Goal: Information Seeking & Learning: Compare options

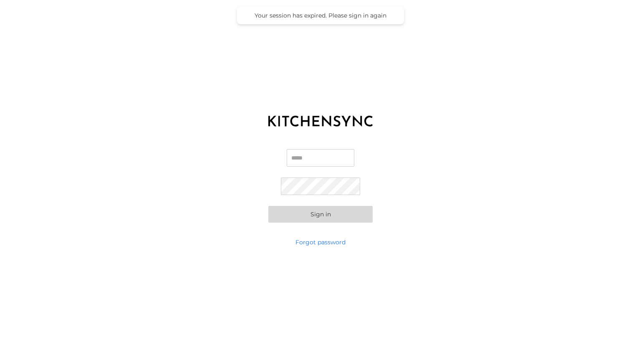
type input "**********"
click at [305, 214] on button "Sign in" at bounding box center [320, 214] width 104 height 17
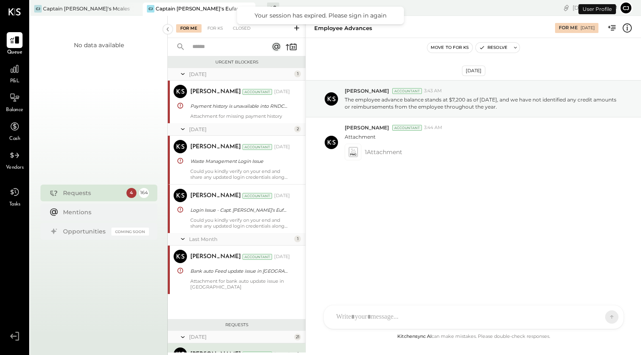
scroll to position [159, 0]
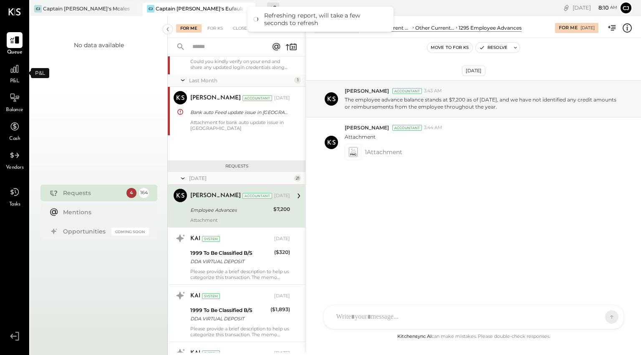
click at [16, 80] on span "P&L" at bounding box center [15, 82] width 10 height 8
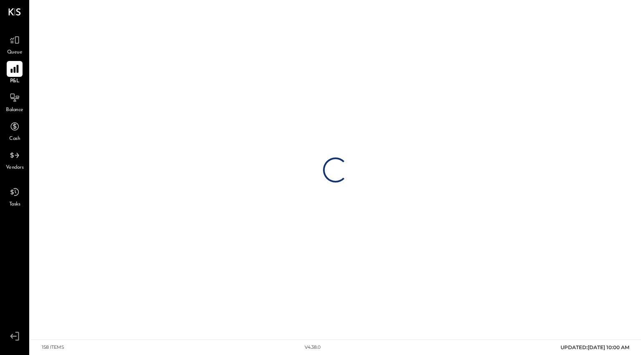
click at [17, 65] on icon at bounding box center [14, 69] width 8 height 8
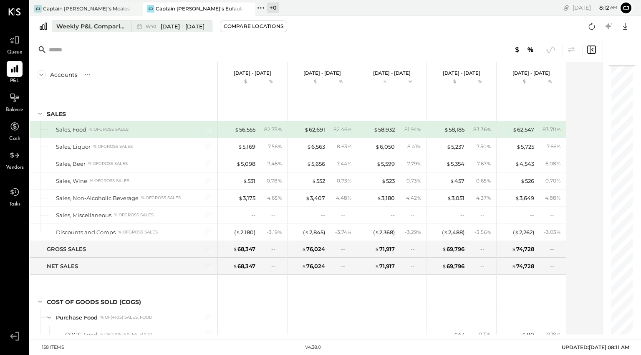
click at [167, 25] on span "[DATE] - [DATE]" at bounding box center [183, 27] width 44 height 8
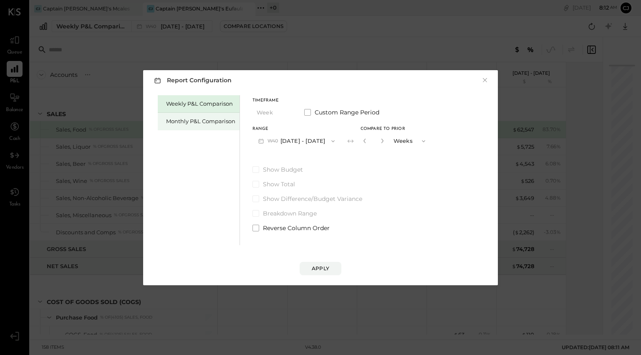
click at [196, 120] on div "Monthly P&L Comparison" at bounding box center [200, 121] width 69 height 8
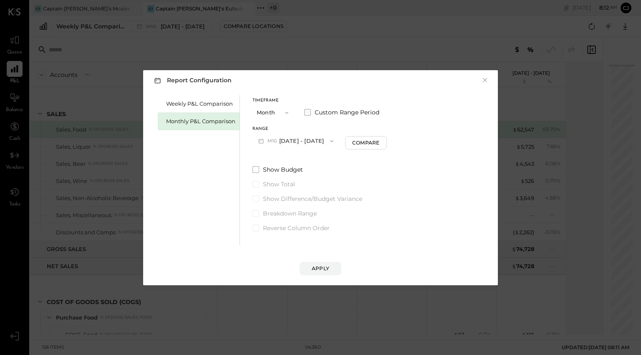
click at [309, 111] on span at bounding box center [307, 112] width 7 height 7
click at [291, 144] on button "[DATE]" at bounding box center [277, 140] width 50 height 15
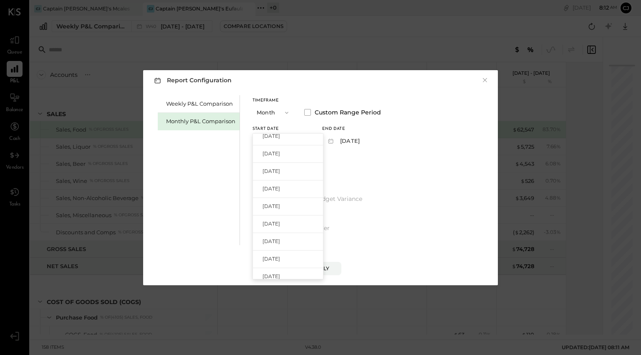
scroll to position [530, 0]
click at [280, 192] on span "[DATE]" at bounding box center [271, 189] width 18 height 7
click at [368, 141] on icon "button" at bounding box center [364, 141] width 7 height 7
click at [287, 138] on button "[DATE]" at bounding box center [277, 140] width 50 height 15
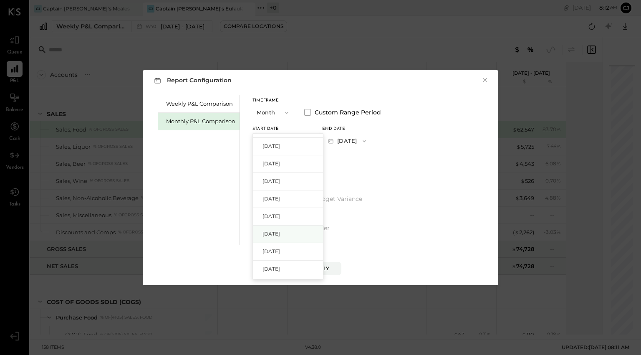
click at [280, 230] on span "[DATE]" at bounding box center [271, 233] width 18 height 7
click at [368, 139] on icon "button" at bounding box center [364, 141] width 7 height 7
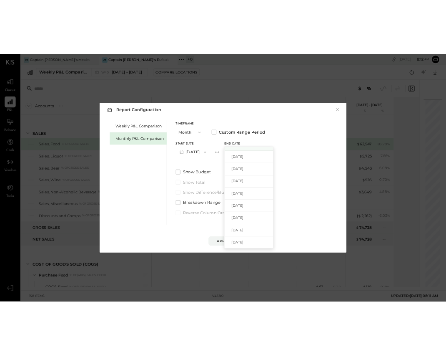
scroll to position [103, 0]
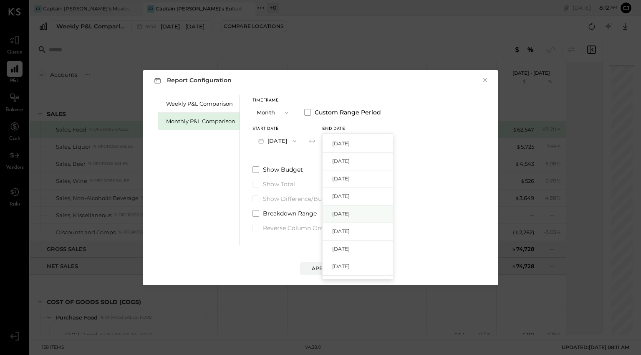
click at [350, 216] on span "[DATE]" at bounding box center [341, 213] width 18 height 7
click at [325, 268] on div "Apply" at bounding box center [321, 267] width 18 height 7
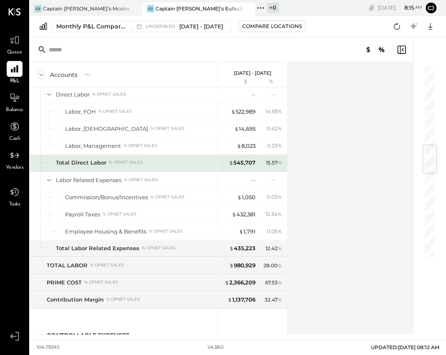
scroll to position [677, 0]
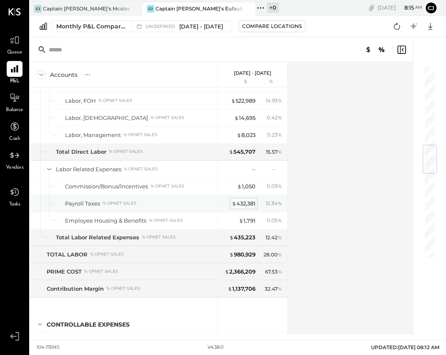
click at [242, 199] on div "$ 432,381" at bounding box center [244, 203] width 24 height 8
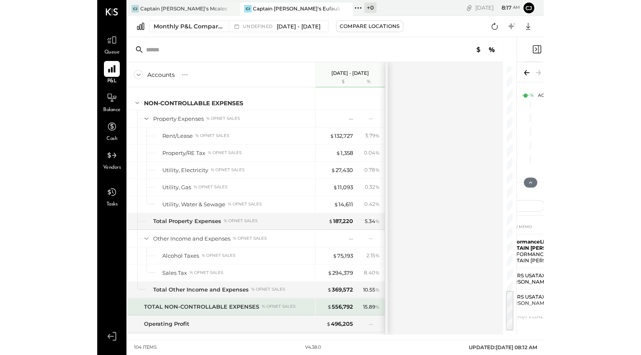
scroll to position [1388, 0]
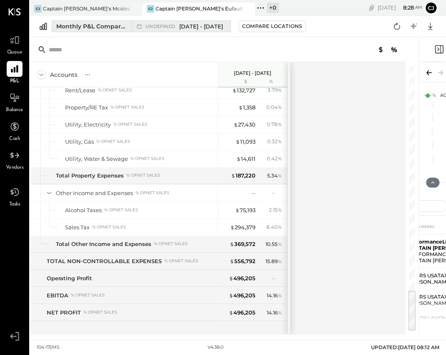
click at [94, 28] on div "Monthly P&L Comparison" at bounding box center [91, 26] width 70 height 8
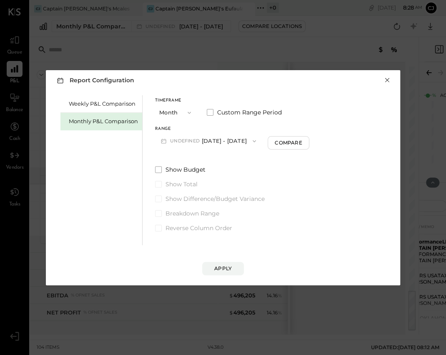
click at [387, 83] on button "×" at bounding box center [388, 80] width 8 height 8
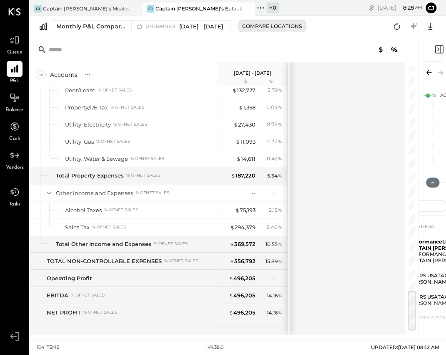
click at [302, 28] on div "Compare Locations" at bounding box center [272, 26] width 60 height 7
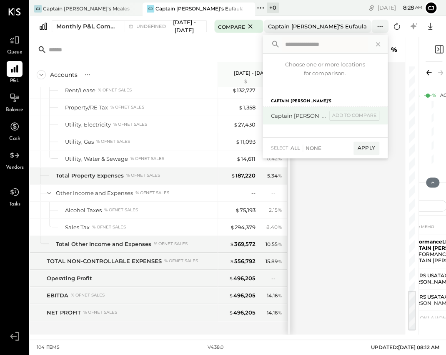
click at [327, 114] on div "Captain [PERSON_NAME]'s Mcalestar" at bounding box center [299, 116] width 56 height 8
click at [380, 150] on div "Apply" at bounding box center [367, 147] width 26 height 13
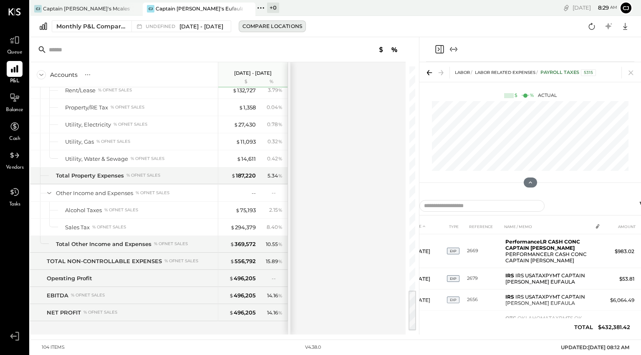
click at [301, 26] on div "Compare Locations" at bounding box center [272, 26] width 60 height 7
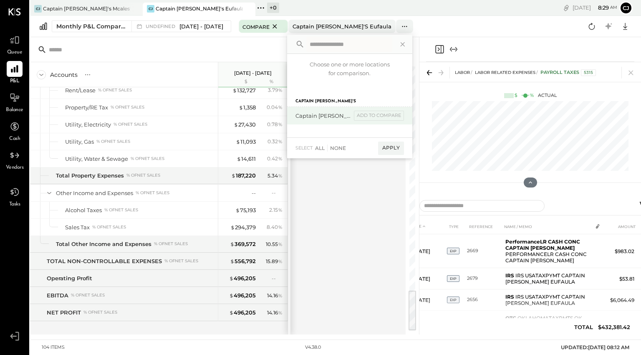
click at [335, 117] on div "Captain [PERSON_NAME]'s Mcalestar" at bounding box center [323, 116] width 56 height 8
click at [395, 148] on div "Apply" at bounding box center [391, 147] width 26 height 13
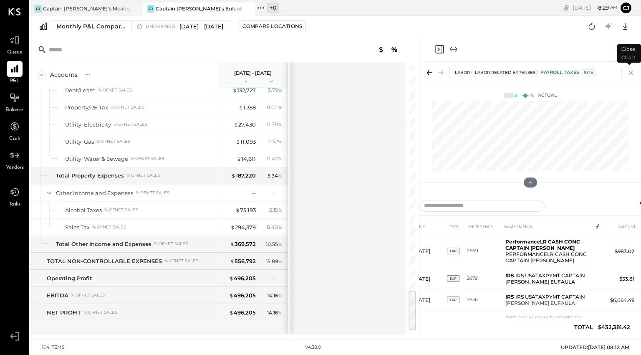
click at [631, 72] on icon at bounding box center [630, 73] width 5 height 5
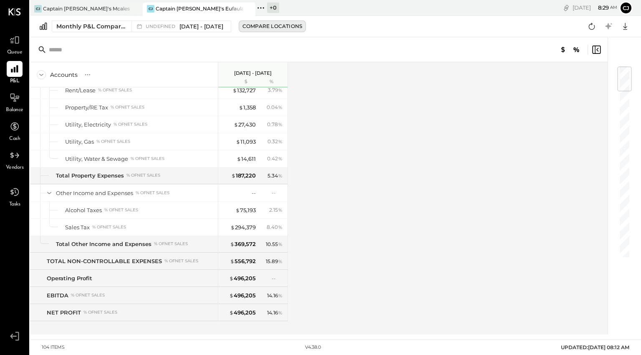
click at [299, 27] on div "Compare Locations" at bounding box center [272, 26] width 60 height 7
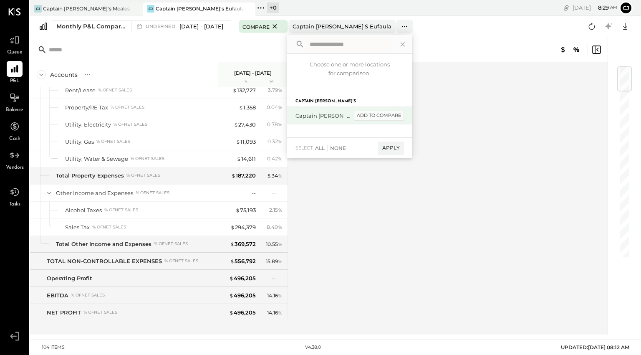
click at [379, 116] on div "add to compare" at bounding box center [379, 116] width 50 height 10
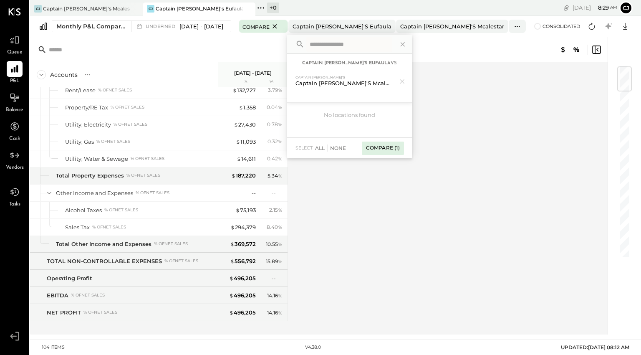
click at [386, 147] on div "Compare (1)" at bounding box center [383, 147] width 42 height 13
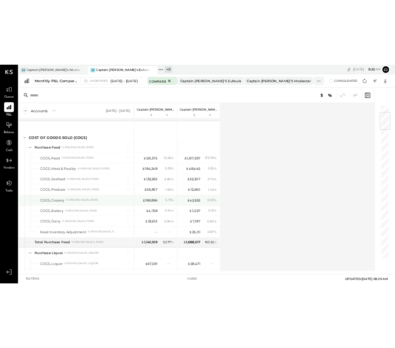
scroll to position [98, 0]
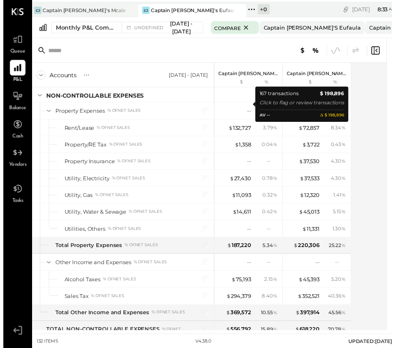
scroll to position [1836, 0]
